Goal: Information Seeking & Learning: Learn about a topic

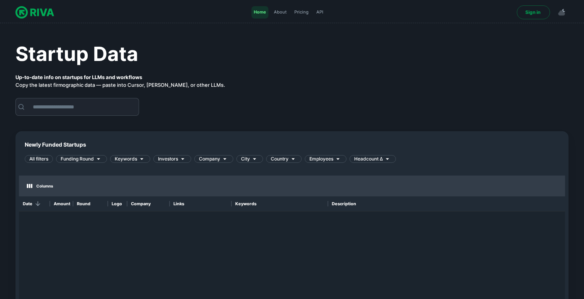
scroll to position [0, 0]
click at [321, 14] on span "API" at bounding box center [319, 12] width 7 height 7
click at [95, 160] on icon at bounding box center [99, 159] width 8 height 8
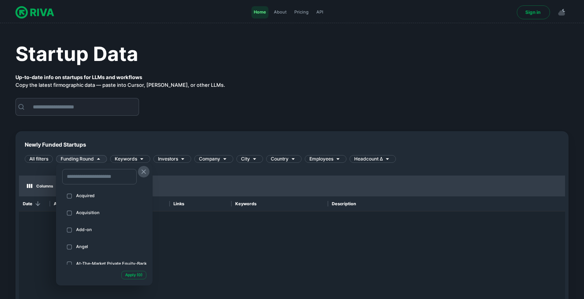
click at [144, 172] on icon "button" at bounding box center [144, 172] width 8 height 8
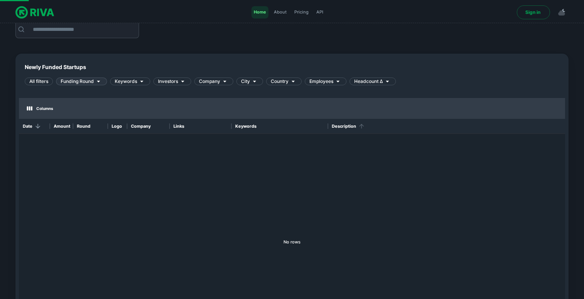
scroll to position [61, 0]
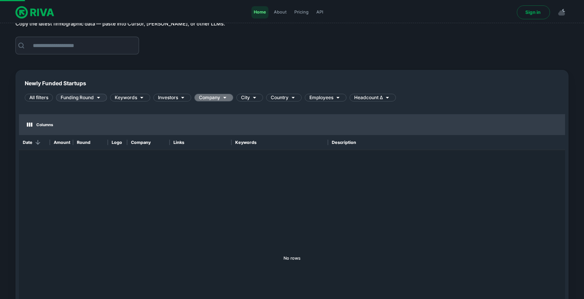
click at [223, 100] on icon at bounding box center [225, 98] width 8 height 8
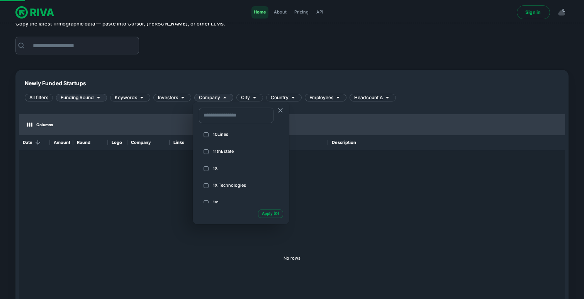
click at [266, 100] on div at bounding box center [292, 149] width 584 height 299
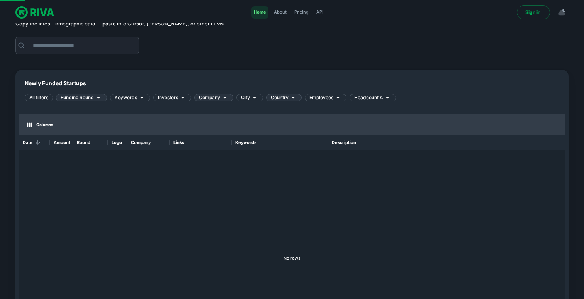
click at [271, 100] on span "Country" at bounding box center [280, 97] width 18 height 7
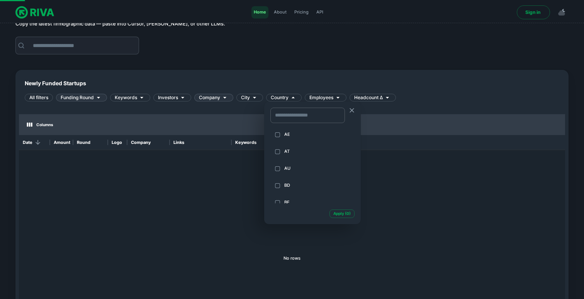
click at [285, 119] on input "text" at bounding box center [307, 115] width 68 height 10
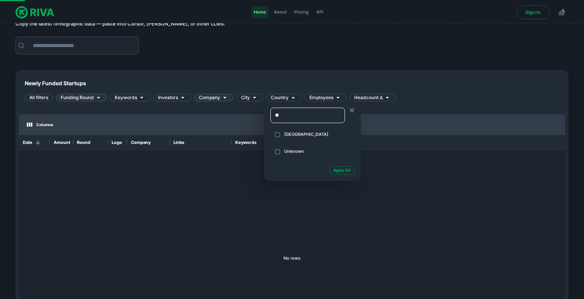
type input "**"
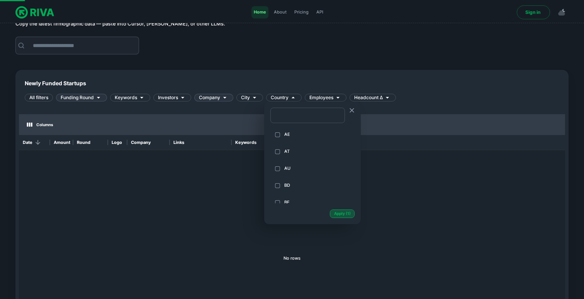
click at [339, 215] on button "Apply ( 1 )" at bounding box center [342, 214] width 25 height 8
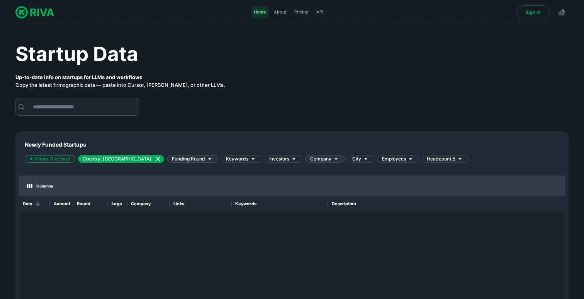
click at [172, 161] on span "Funding Round" at bounding box center [188, 159] width 33 height 7
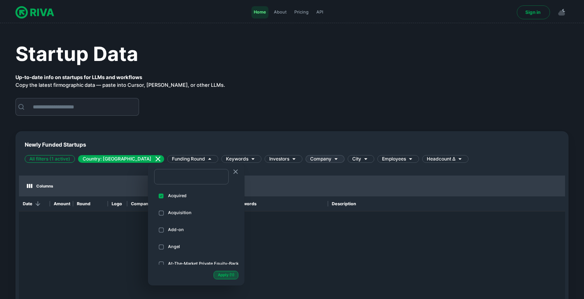
click at [223, 275] on button "Apply ( 1 )" at bounding box center [226, 275] width 25 height 8
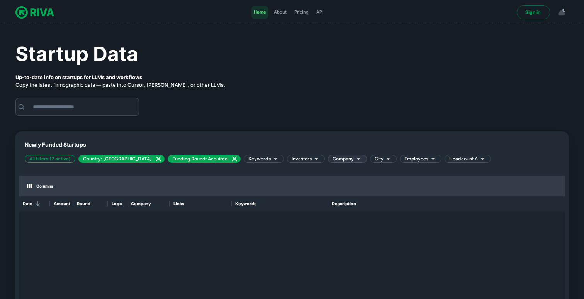
click at [263, 15] on span "Home" at bounding box center [260, 12] width 12 height 7
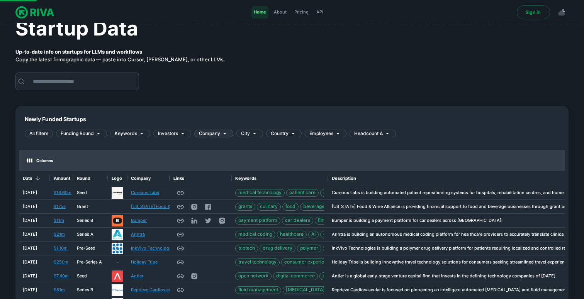
scroll to position [19, 0]
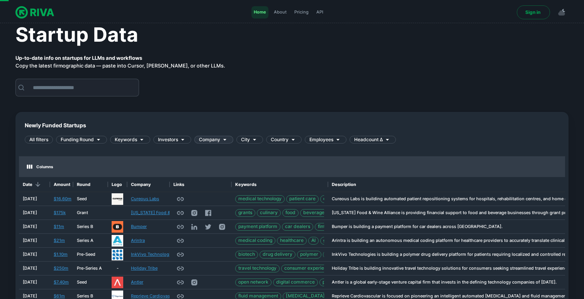
click at [66, 77] on div "Startup Data Up-to-date info on startups for LLMs and workflows Copy the latest…" at bounding box center [292, 47] width 572 height 63
click at [66, 84] on input "text" at bounding box center [83, 87] width 110 height 17
type input "**********"
click at [50, 95] on input "text" at bounding box center [83, 87] width 110 height 17
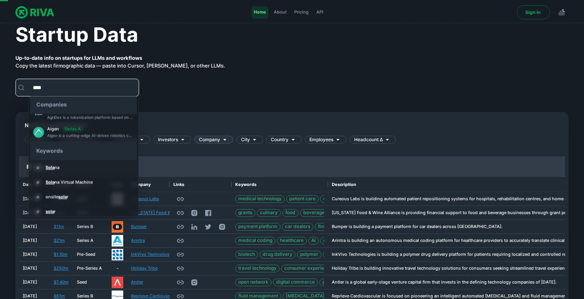
scroll to position [87, 0]
type input "****"
click at [214, 94] on div "​" at bounding box center [296, 88] width 562 height 18
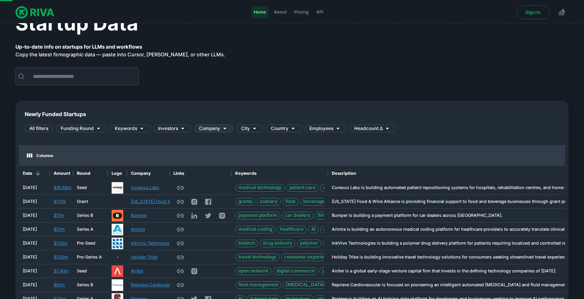
scroll to position [36, 0]
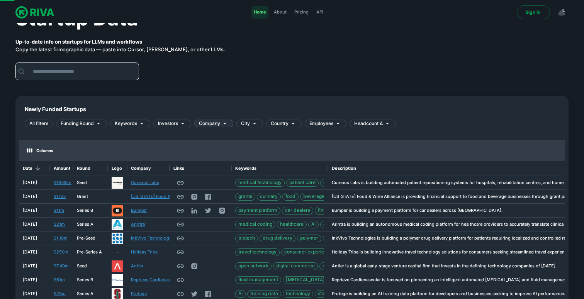
click at [92, 73] on input "text" at bounding box center [83, 71] width 110 height 17
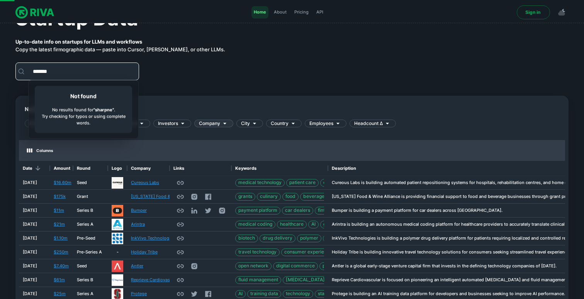
type input "********"
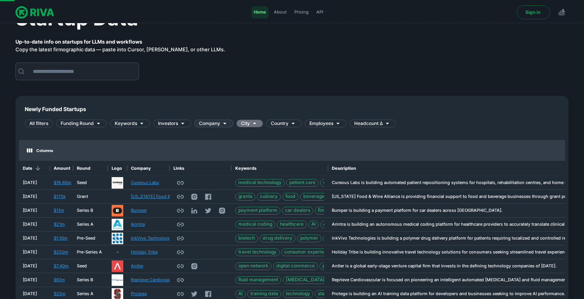
click at [247, 125] on span "City" at bounding box center [245, 123] width 9 height 7
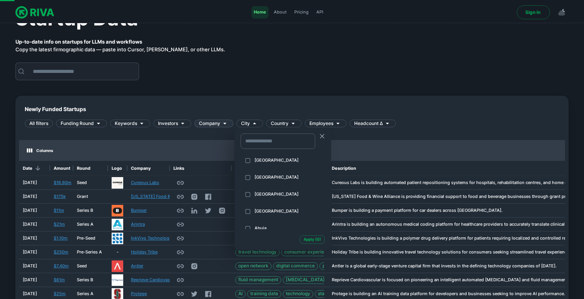
click at [266, 139] on input "text" at bounding box center [278, 141] width 68 height 10
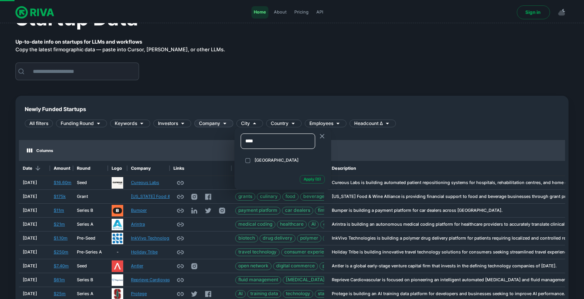
type input "****"
click at [265, 163] on span "Dallas" at bounding box center [287, 160] width 64 height 7
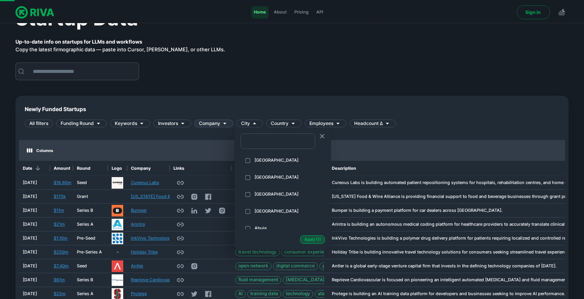
click at [303, 240] on button "Apply ( 1 )" at bounding box center [312, 240] width 25 height 8
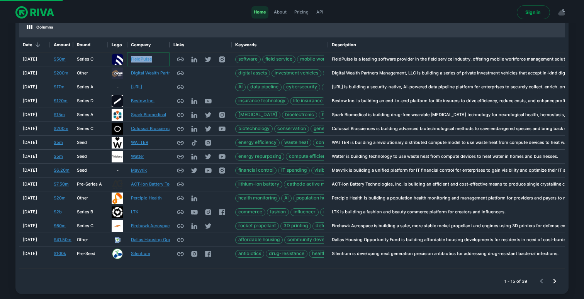
scroll to position [160, 0]
click at [146, 197] on link "Percipio Health" at bounding box center [146, 198] width 31 height 7
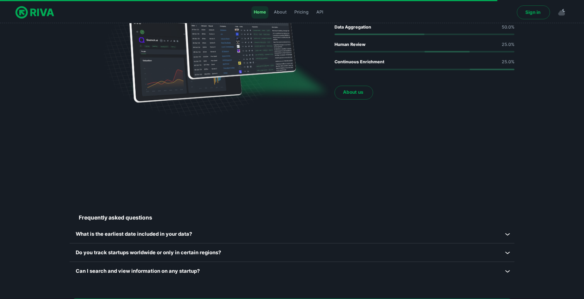
scroll to position [1262, 0]
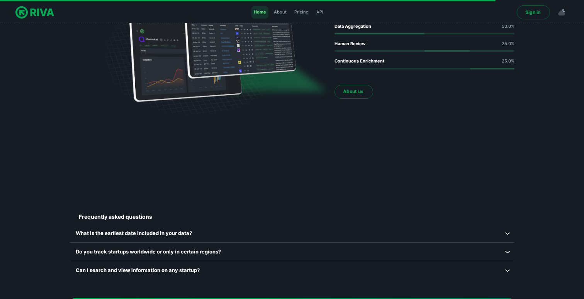
click at [171, 230] on p "What is the earliest date included in your data?" at bounding box center [290, 234] width 428 height 8
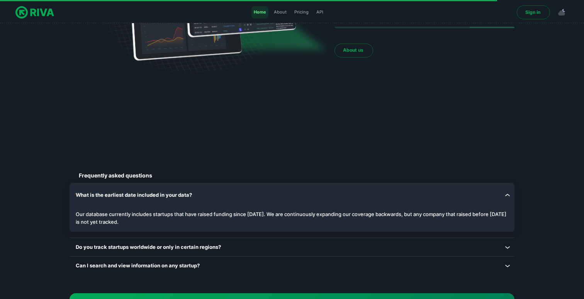
scroll to position [1317, 0]
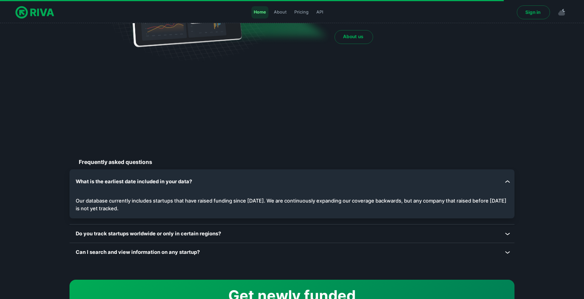
click at [171, 186] on p "Do you track startups worldwide or only in certain regions?" at bounding box center [290, 182] width 428 height 8
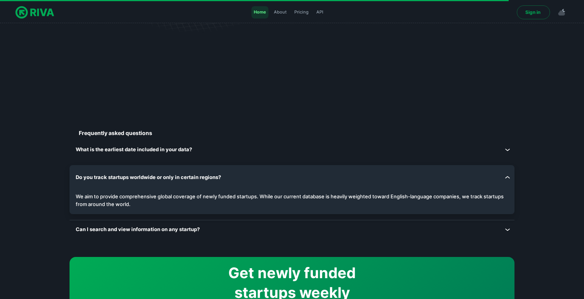
click at [171, 159] on div "Can I search and view information on any startup?" at bounding box center [292, 150] width 445 height 19
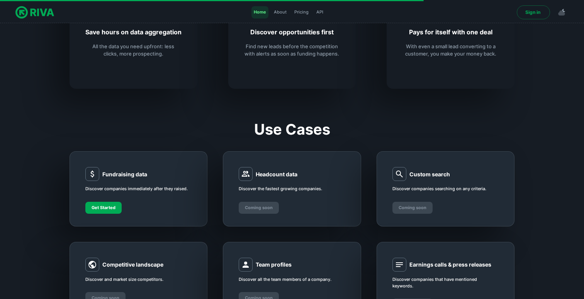
scroll to position [0, 0]
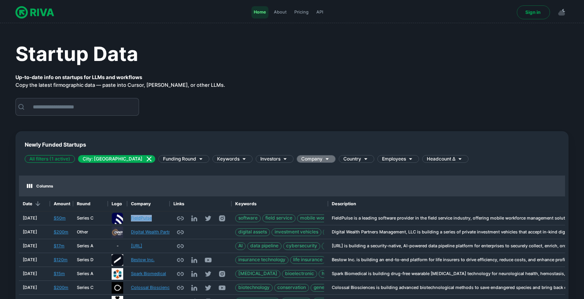
click at [301, 160] on span "Company" at bounding box center [311, 159] width 21 height 7
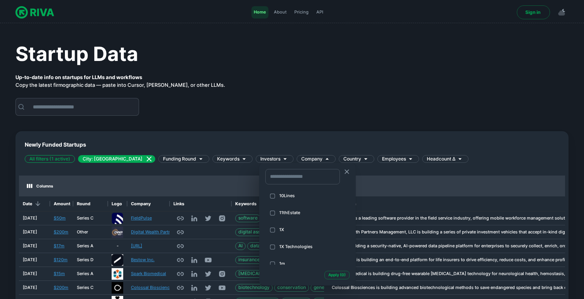
click at [236, 161] on div at bounding box center [292, 149] width 584 height 299
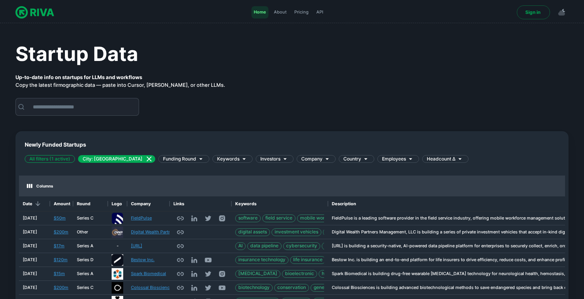
click at [260, 161] on span "Investors" at bounding box center [270, 159] width 20 height 7
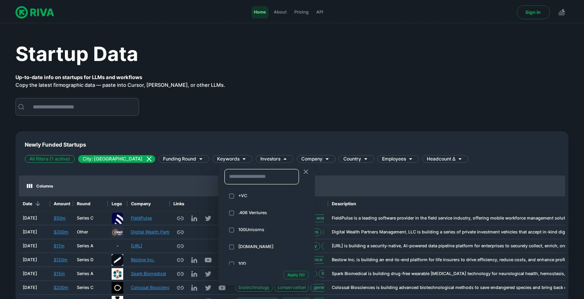
click at [251, 181] on input "text" at bounding box center [262, 177] width 68 height 10
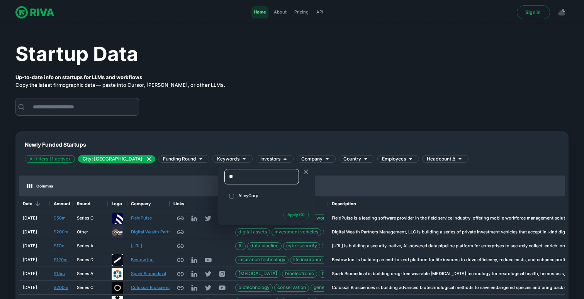
type input "**"
click at [367, 77] on div at bounding box center [292, 149] width 584 height 299
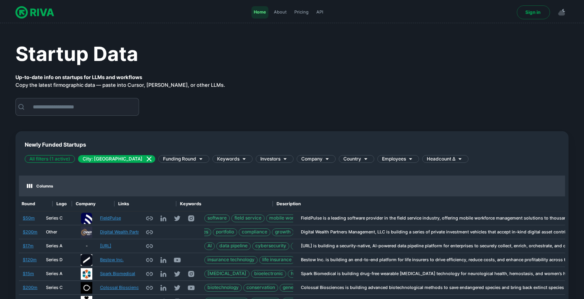
scroll to position [0, 75]
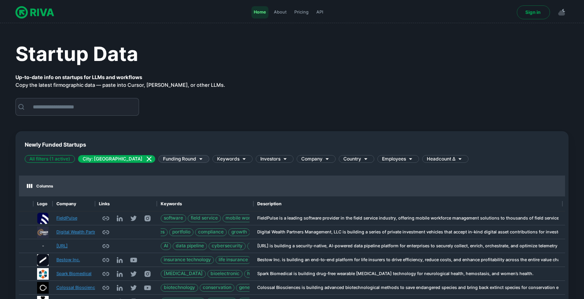
click at [199, 158] on icon at bounding box center [200, 159] width 3 height 2
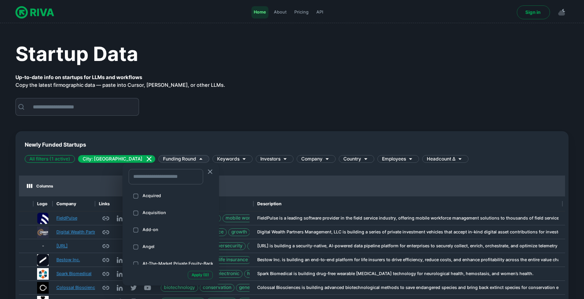
click at [195, 160] on div at bounding box center [292, 149] width 584 height 299
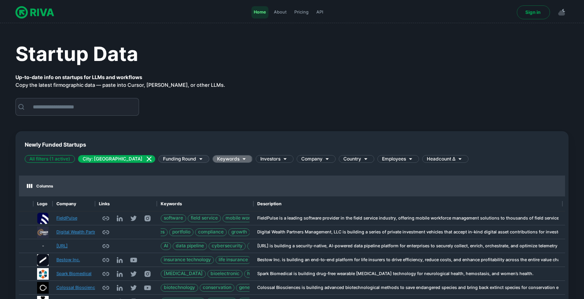
click at [217, 160] on span "Keywords" at bounding box center [228, 159] width 22 height 7
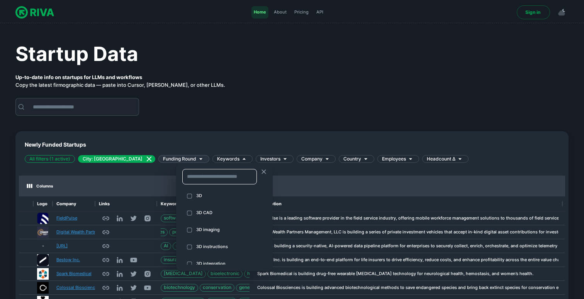
click at [200, 178] on input "text" at bounding box center [219, 177] width 68 height 10
type input "********"
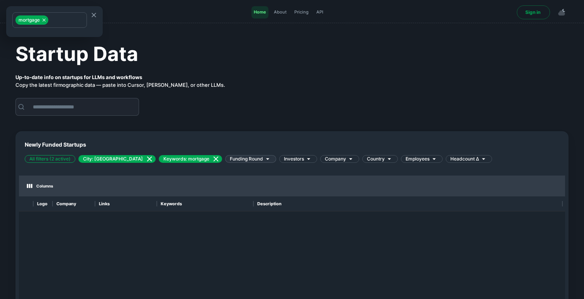
click at [113, 160] on div at bounding box center [292, 149] width 584 height 299
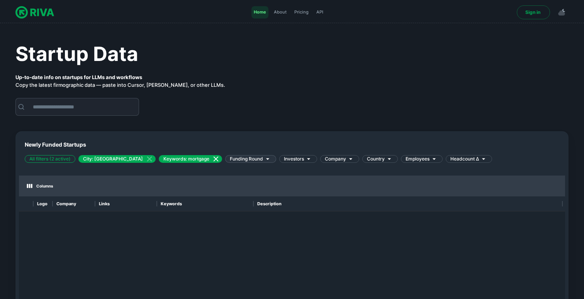
click at [147, 159] on icon at bounding box center [149, 159] width 5 height 5
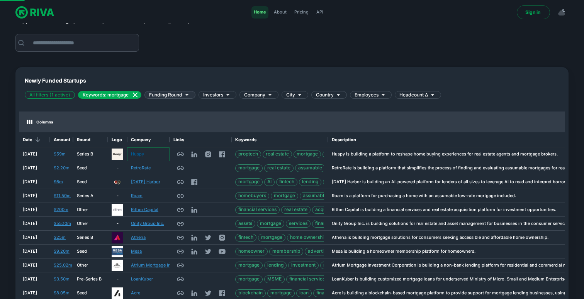
click at [136, 155] on link "Huspy" at bounding box center [137, 154] width 13 height 7
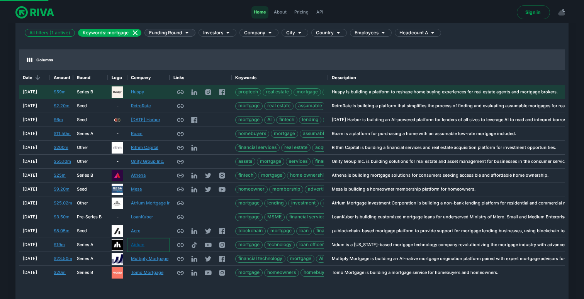
click at [137, 248] on link "Aidum" at bounding box center [138, 245] width 14 height 7
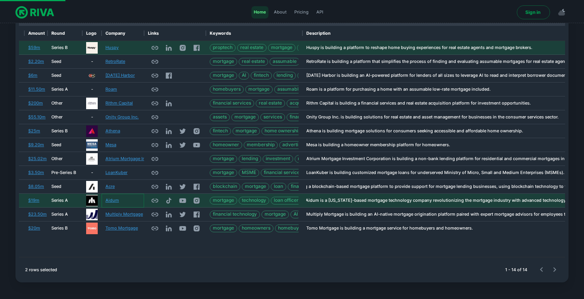
scroll to position [171, 0]
click at [124, 231] on div "Tomo Mortgage" at bounding box center [123, 228] width 42 height 14
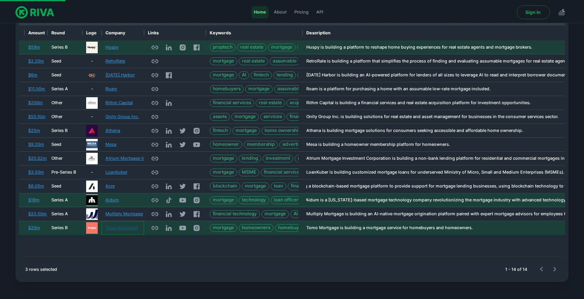
click at [127, 229] on link "Tomo Mortgage" at bounding box center [121, 228] width 32 height 7
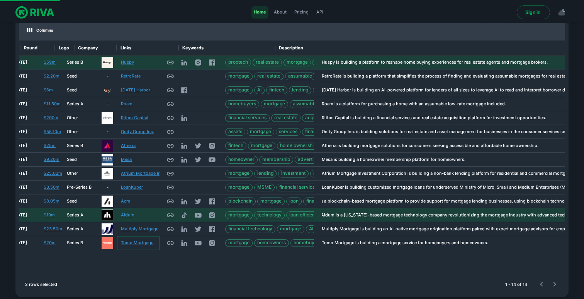
scroll to position [0, 0]
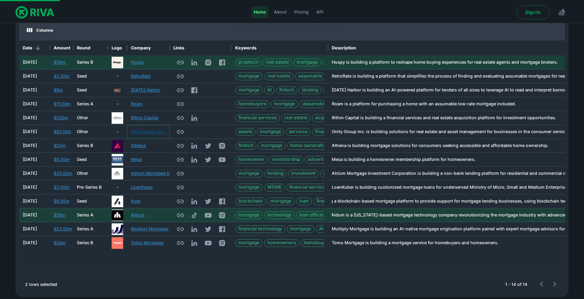
click at [147, 129] on link "Onity Group Inc." at bounding box center [147, 132] width 33 height 7
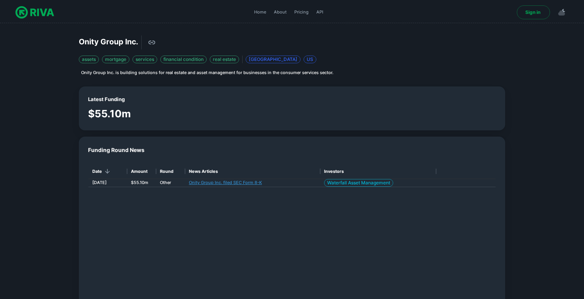
scroll to position [167, 407]
click at [153, 44] on icon at bounding box center [152, 42] width 6 height 3
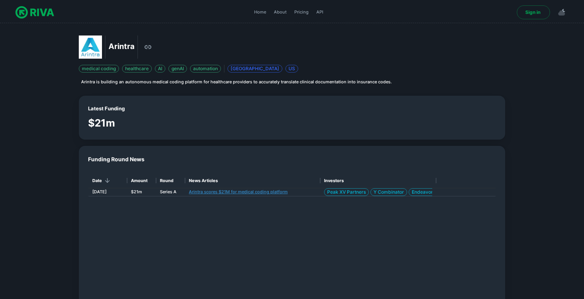
scroll to position [167, 407]
click at [225, 190] on link "Arintra scores $21M for medical coding platform" at bounding box center [238, 191] width 99 height 5
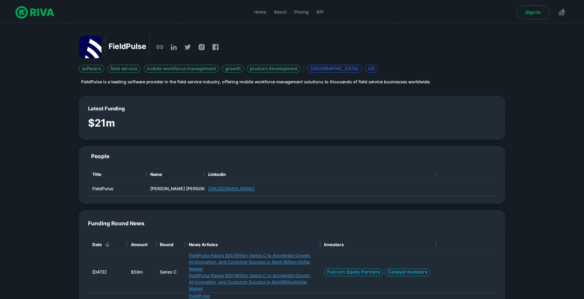
scroll to position [0, 0]
click at [412, 18] on div "Home About Pricing API" at bounding box center [288, 12] width 457 height 12
click at [255, 191] on link "https://ca.linkedin.com/in/curtismdavey" at bounding box center [231, 189] width 46 height 7
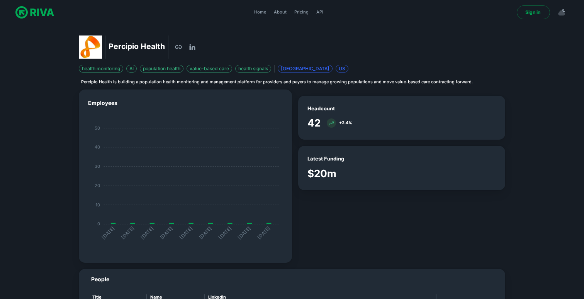
scroll to position [0, 0]
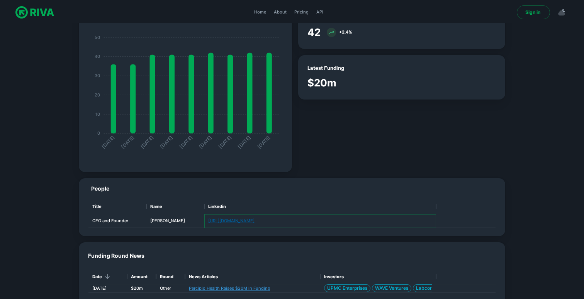
click at [255, 222] on link "[URL][DOMAIN_NAME]" at bounding box center [231, 221] width 46 height 7
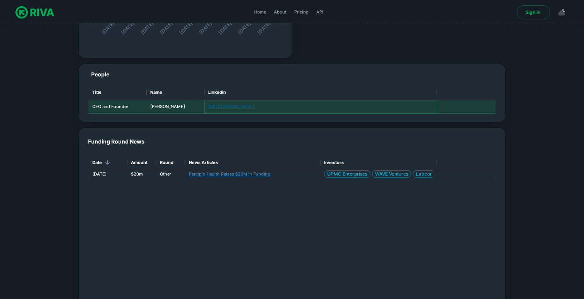
scroll to position [227, 0]
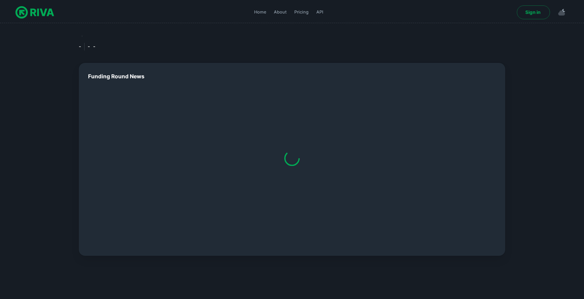
click at [480, 68] on div "Funding Round News" at bounding box center [292, 72] width 426 height 18
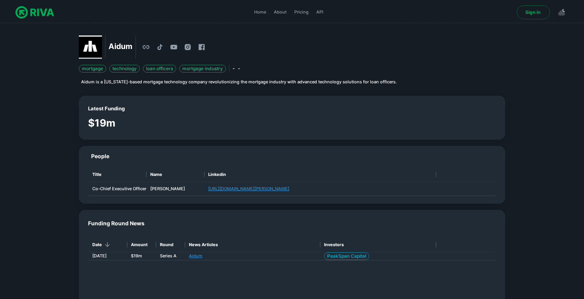
scroll to position [0, 0]
click at [143, 51] on icon at bounding box center [146, 47] width 8 height 8
click at [253, 102] on div "Latest Funding $19m" at bounding box center [292, 118] width 426 height 44
click at [251, 108] on h6 "Latest Funding" at bounding box center [292, 109] width 408 height 8
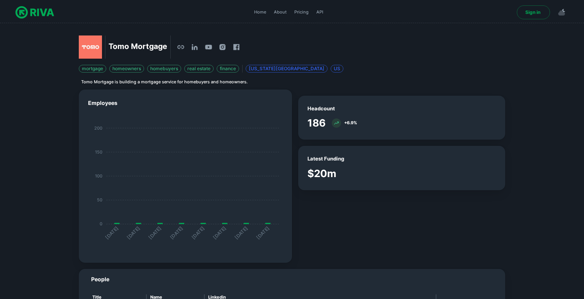
scroll to position [0, 0]
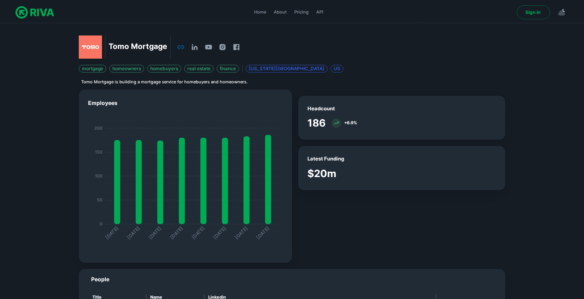
click at [182, 46] on icon at bounding box center [181, 47] width 8 height 8
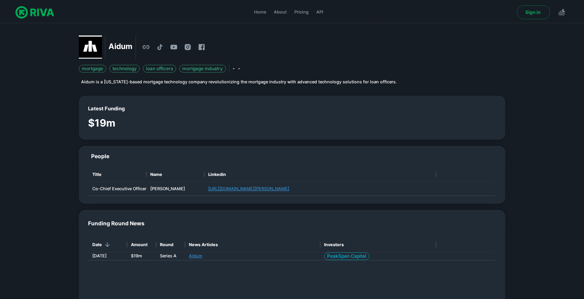
scroll to position [167, 407]
click at [122, 45] on h2 "Aidum" at bounding box center [121, 46] width 24 height 11
copy h2 "Aidum"
